Goal: Find specific fact: Find specific fact

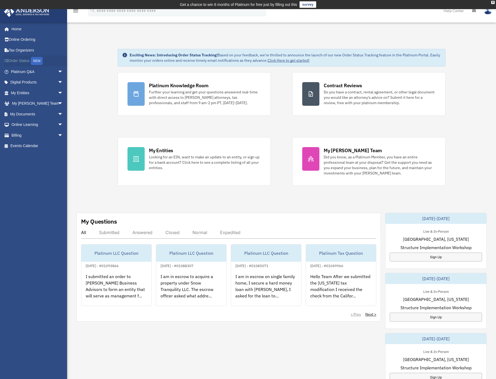
click at [13, 59] on link "Order Status NEW" at bounding box center [37, 61] width 67 height 11
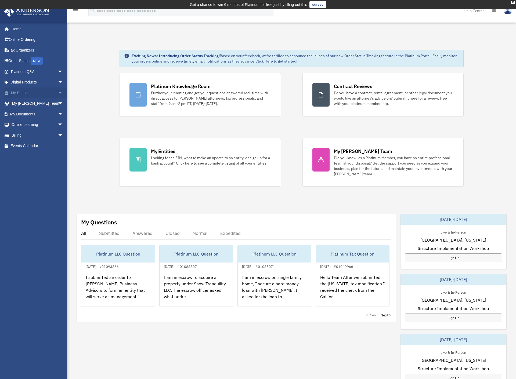
click at [47, 95] on link "My Entities arrow_drop_down" at bounding box center [37, 93] width 67 height 11
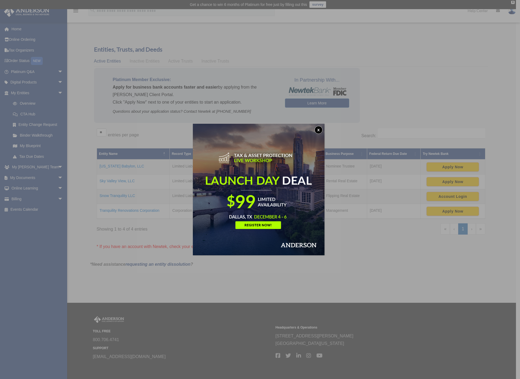
click at [320, 130] on button "x" at bounding box center [318, 130] width 8 height 8
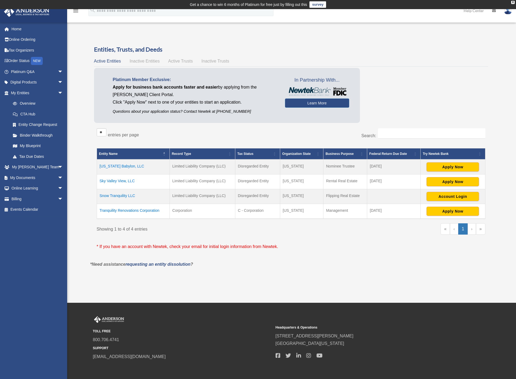
click at [118, 195] on td "Snow Tranquility LLC" at bounding box center [133, 196] width 73 height 15
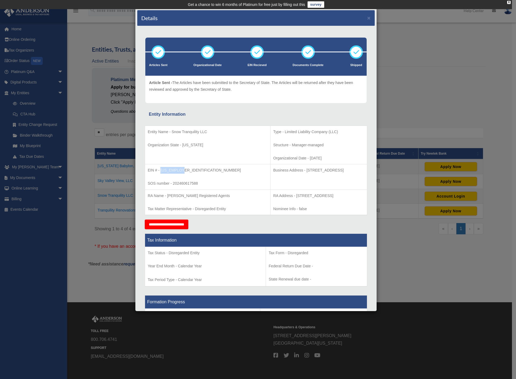
drag, startPoint x: 161, startPoint y: 170, endPoint x: 182, endPoint y: 170, distance: 20.7
click at [182, 170] on p "EIN # - 99-1518551" at bounding box center [208, 170] width 120 height 7
copy p "99-1518551"
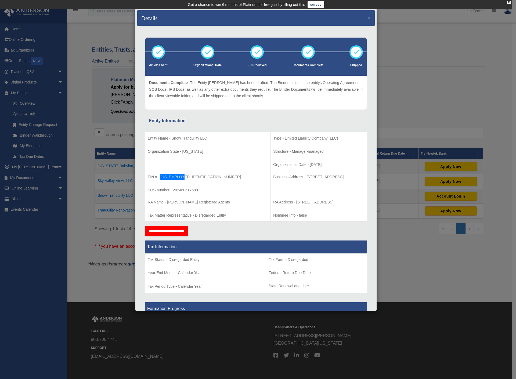
copy p "99-1518551"
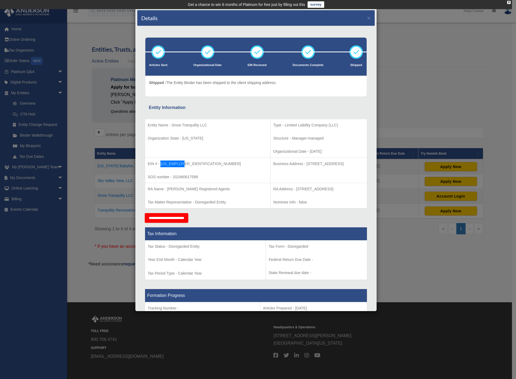
copy p "99-1518551"
click at [367, 19] on button "×" at bounding box center [368, 18] width 3 height 6
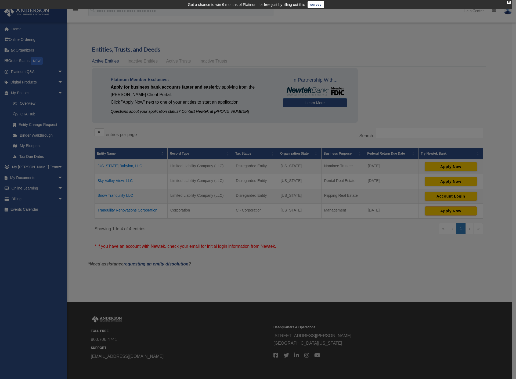
click at [365, 19] on div "Details × Articles Sent" at bounding box center [256, 83] width 242 height 303
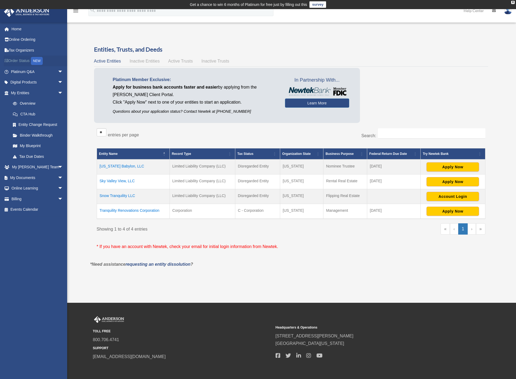
click at [20, 58] on link "Order Status NEW" at bounding box center [37, 61] width 67 height 11
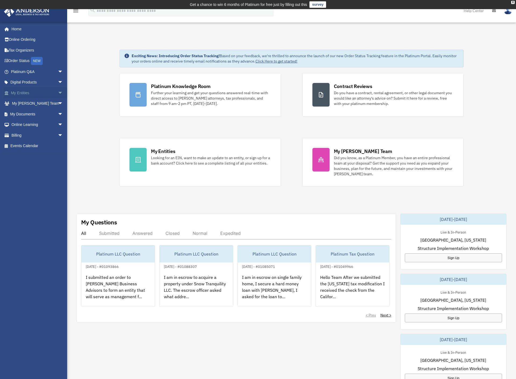
click at [27, 93] on link "My Entities arrow_drop_down" at bounding box center [37, 93] width 67 height 11
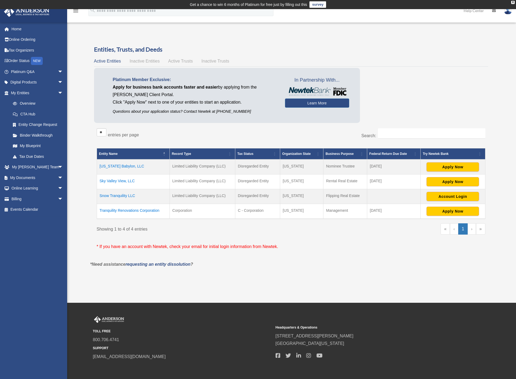
click at [177, 59] on span "Active Trusts" at bounding box center [180, 61] width 25 height 5
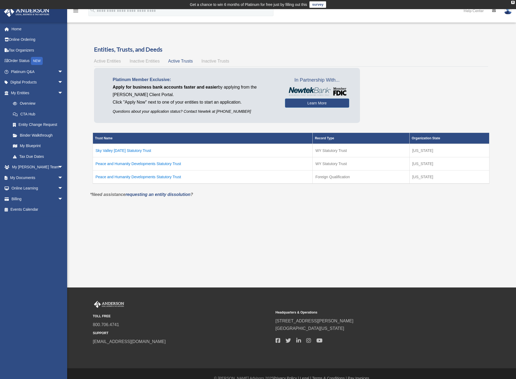
click at [133, 164] on td "Peace and Humanity Developments Statutory Trust" at bounding box center [203, 163] width 220 height 13
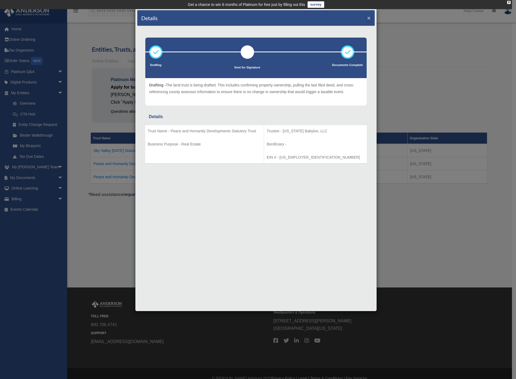
click at [370, 16] on button "×" at bounding box center [368, 18] width 3 height 6
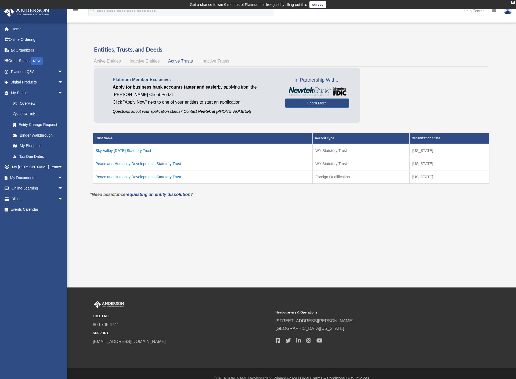
click at [126, 150] on td "Sky Valley Karma Statutory Trust" at bounding box center [203, 150] width 220 height 13
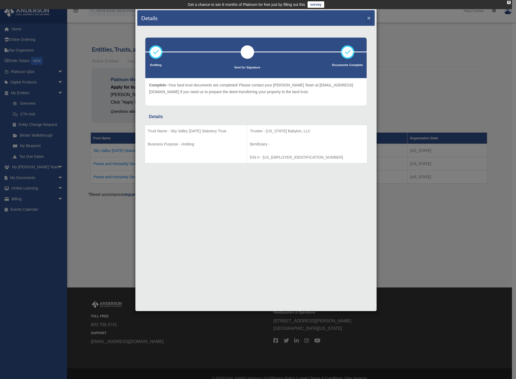
click at [368, 18] on button "×" at bounding box center [368, 18] width 3 height 6
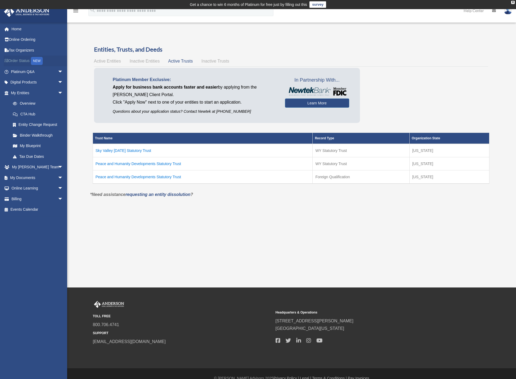
click at [16, 61] on link "Order Status NEW" at bounding box center [37, 61] width 67 height 11
